Goal: Task Accomplishment & Management: Manage account settings

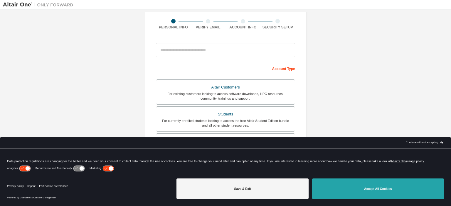
scroll to position [88, 0]
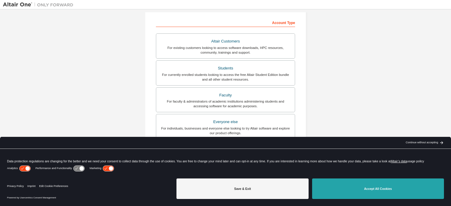
click at [378, 182] on button "Accept All Cookies" at bounding box center [378, 189] width 132 height 21
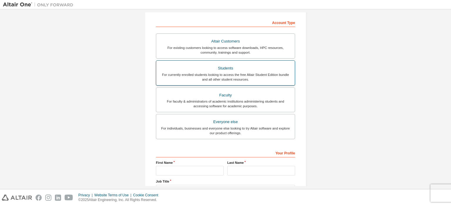
click at [287, 75] on div "For currently enrolled students looking to access the free Altair Student Editi…" at bounding box center [226, 77] width 132 height 9
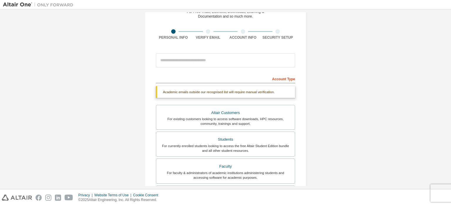
scroll to position [29, 0]
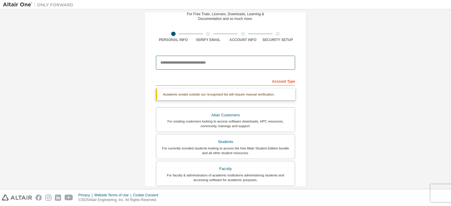
click at [200, 62] on input "email" at bounding box center [225, 63] width 139 height 14
type input "**********"
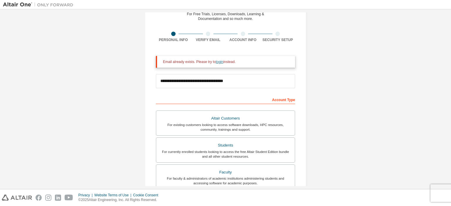
click at [219, 61] on link "login" at bounding box center [219, 62] width 7 height 4
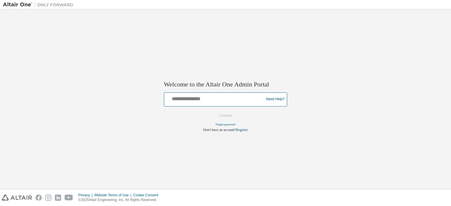
click at [228, 101] on input "text" at bounding box center [215, 98] width 97 height 9
type input "**********"
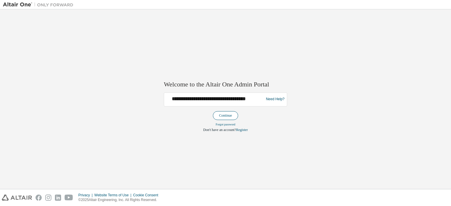
click at [234, 113] on button "Continue" at bounding box center [225, 115] width 25 height 9
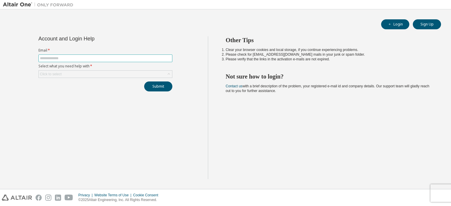
click at [94, 55] on span at bounding box center [105, 59] width 134 height 8
click at [90, 57] on input "text" at bounding box center [105, 58] width 131 height 5
type input "**********"
click at [103, 75] on div "Click to select" at bounding box center [105, 74] width 133 height 7
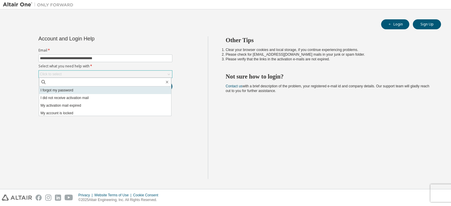
click at [88, 93] on li "I forgot my password" at bounding box center [105, 91] width 132 height 8
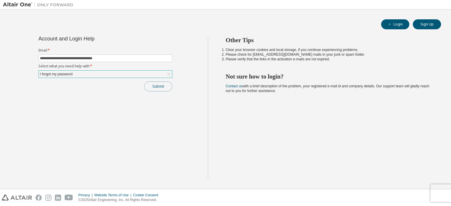
click at [150, 85] on button "Submit" at bounding box center [158, 87] width 28 height 10
